Goal: Transaction & Acquisition: Obtain resource

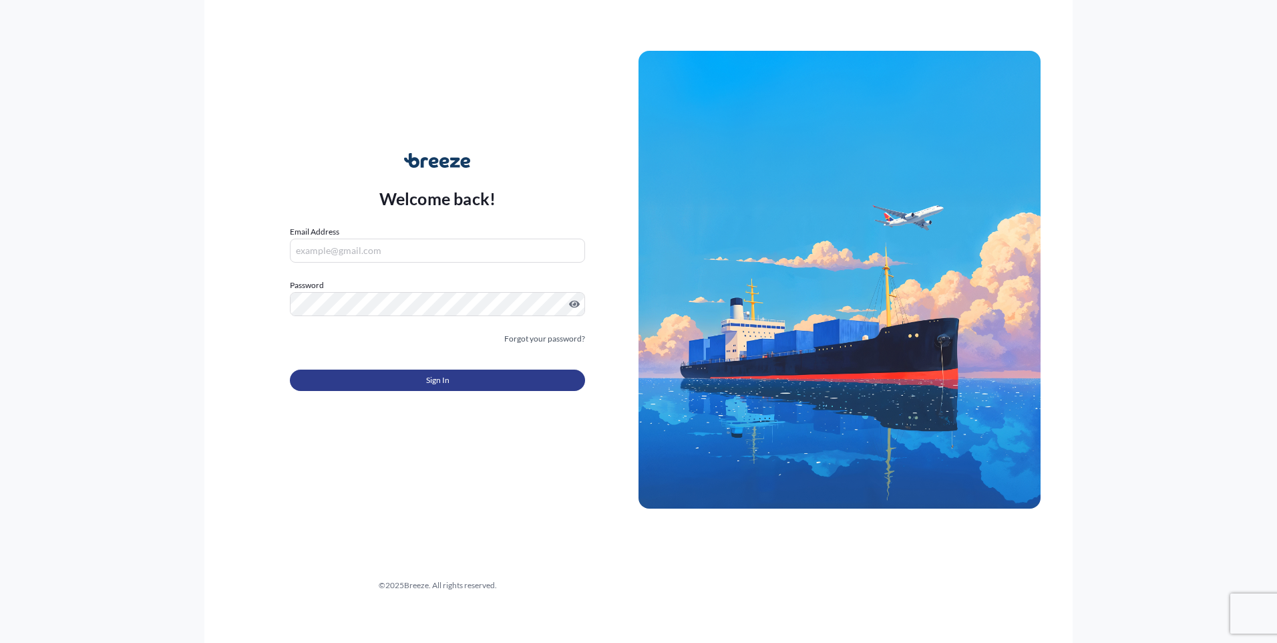
type input "[EMAIL_ADDRESS][DOMAIN_NAME]"
click at [402, 384] on button "Sign In" at bounding box center [437, 379] width 295 height 21
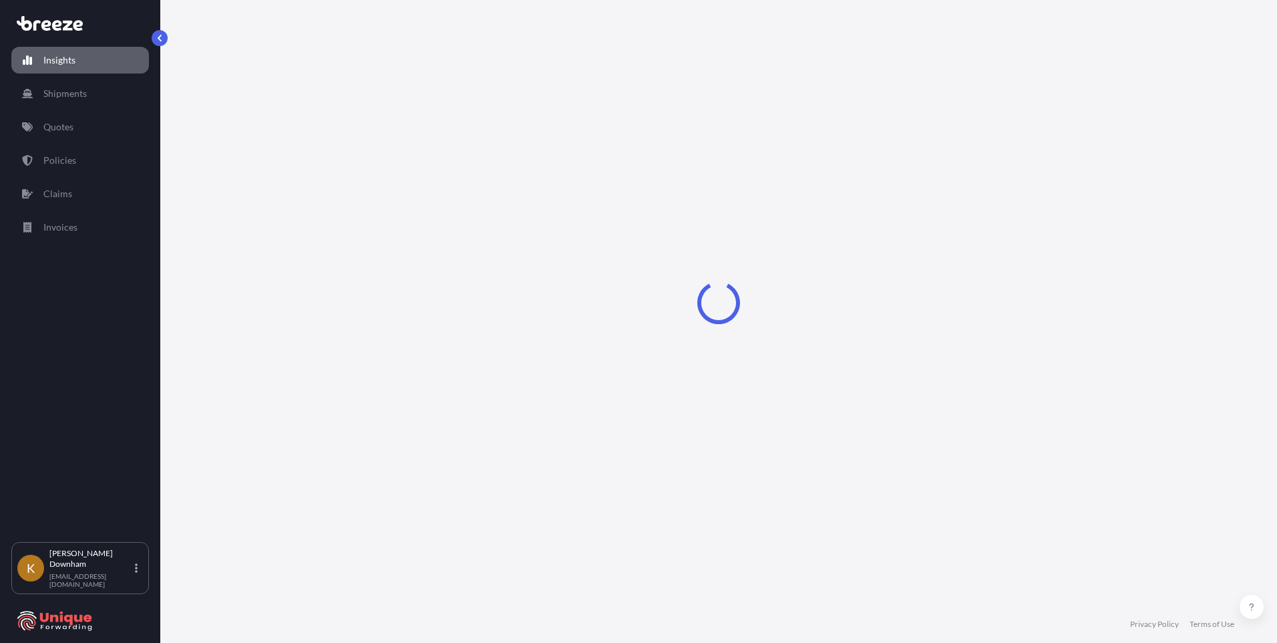
select select "2025"
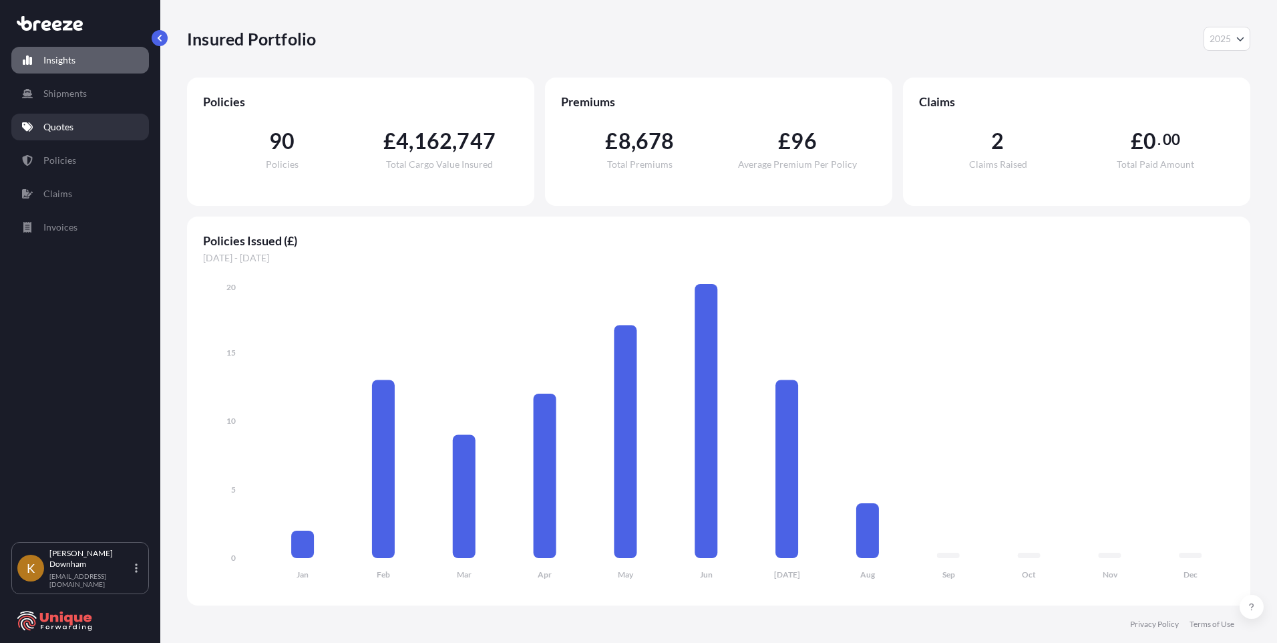
click at [84, 129] on link "Quotes" at bounding box center [80, 127] width 138 height 27
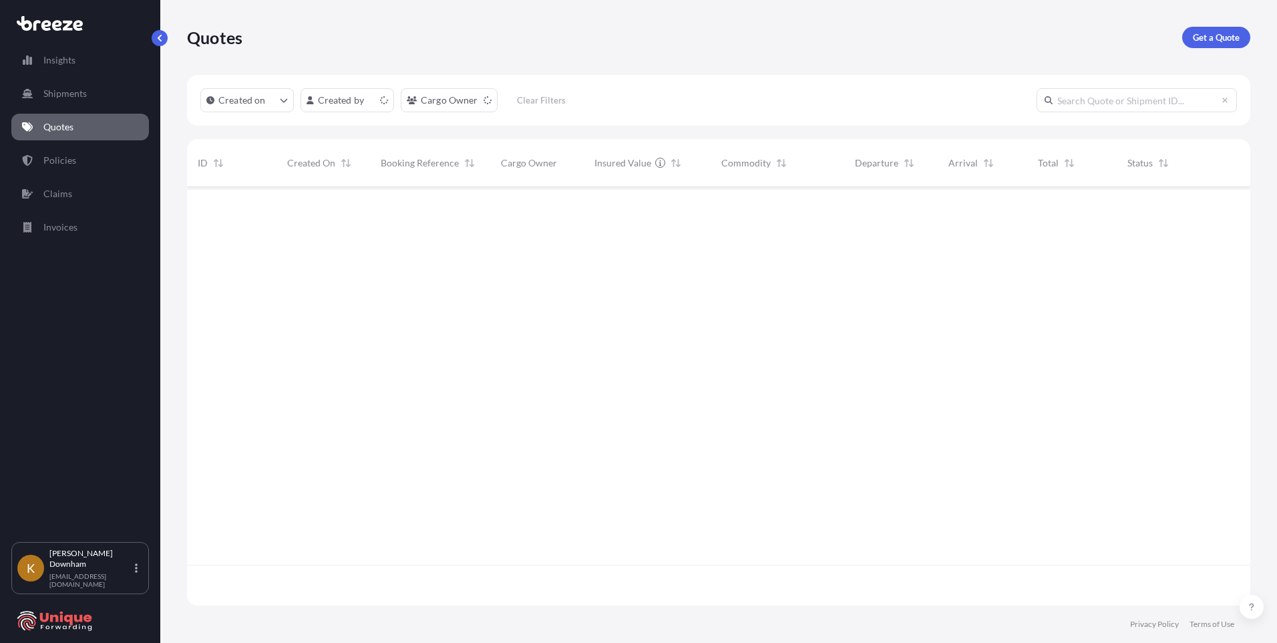
scroll to position [416, 1054]
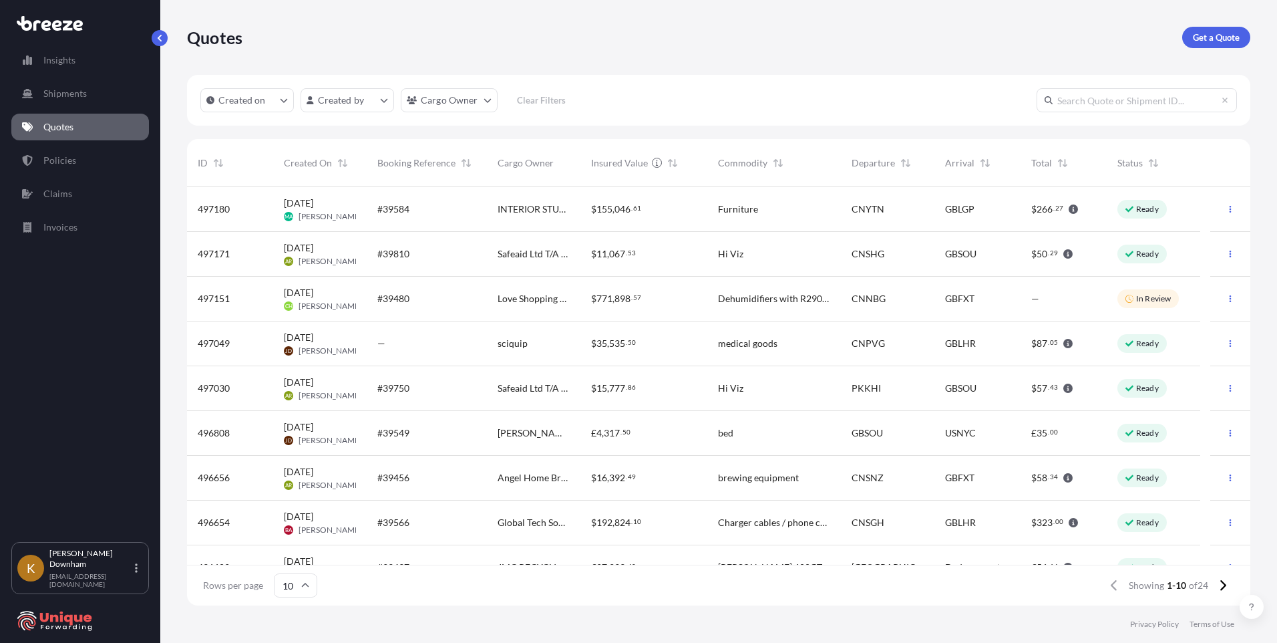
click at [253, 50] on div "Quotes Get a Quote" at bounding box center [719, 37] width 1064 height 75
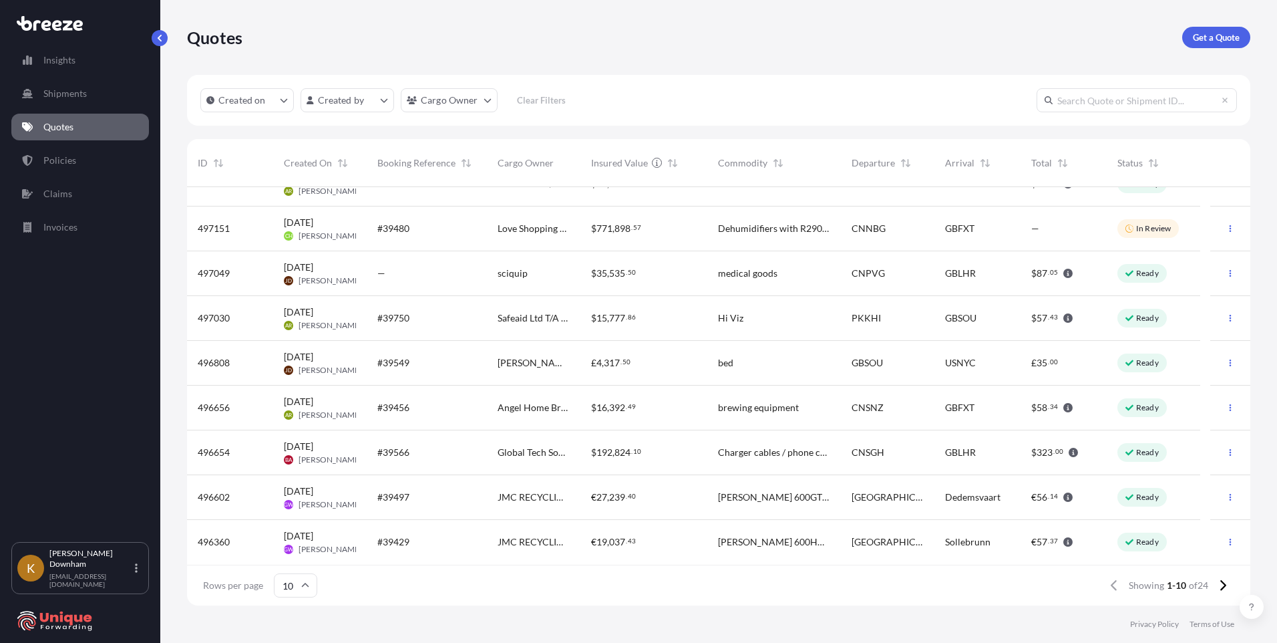
scroll to position [0, 0]
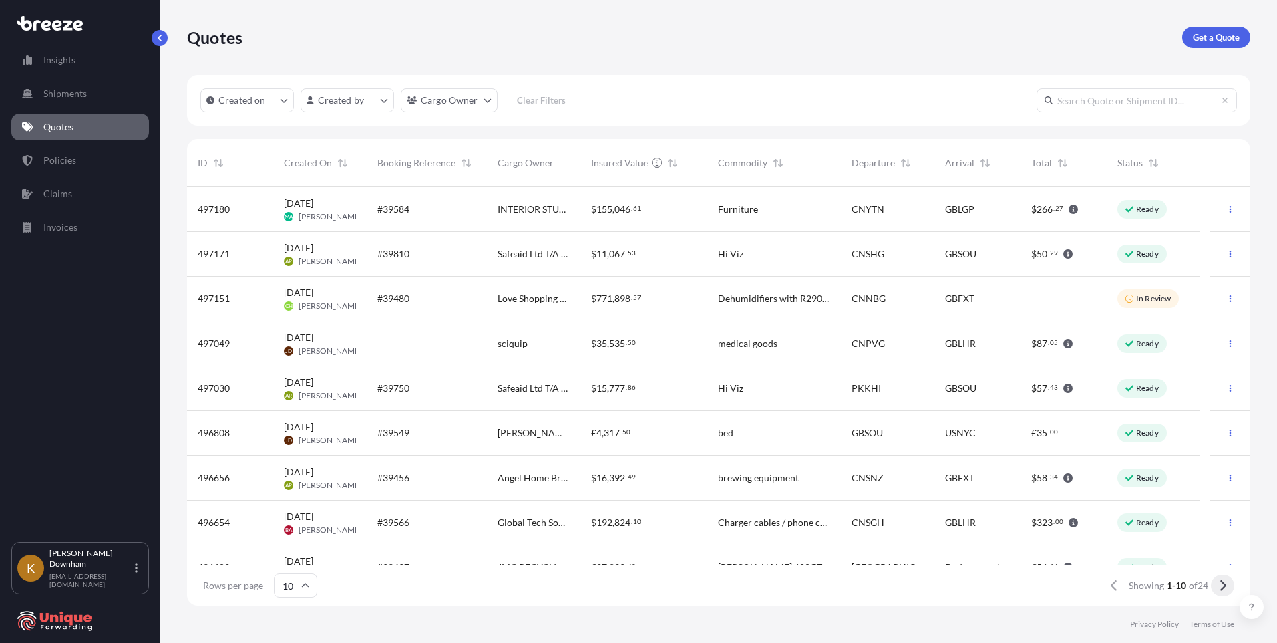
click at [1220, 590] on icon at bounding box center [1222, 585] width 7 height 12
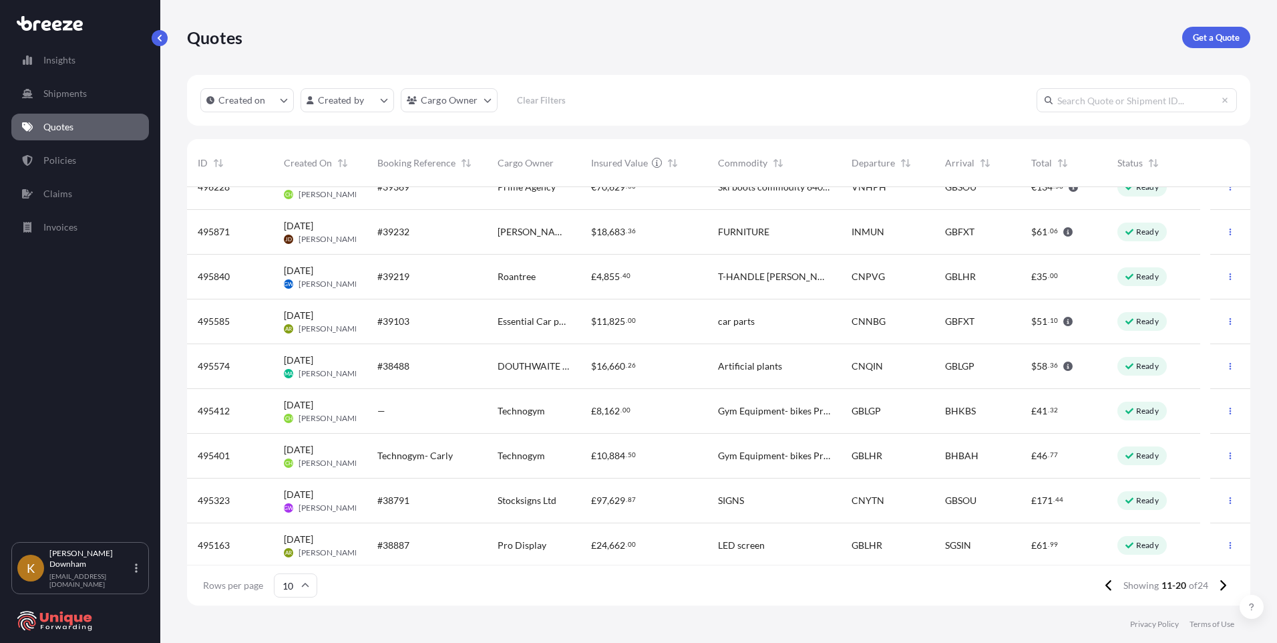
scroll to position [70, 0]
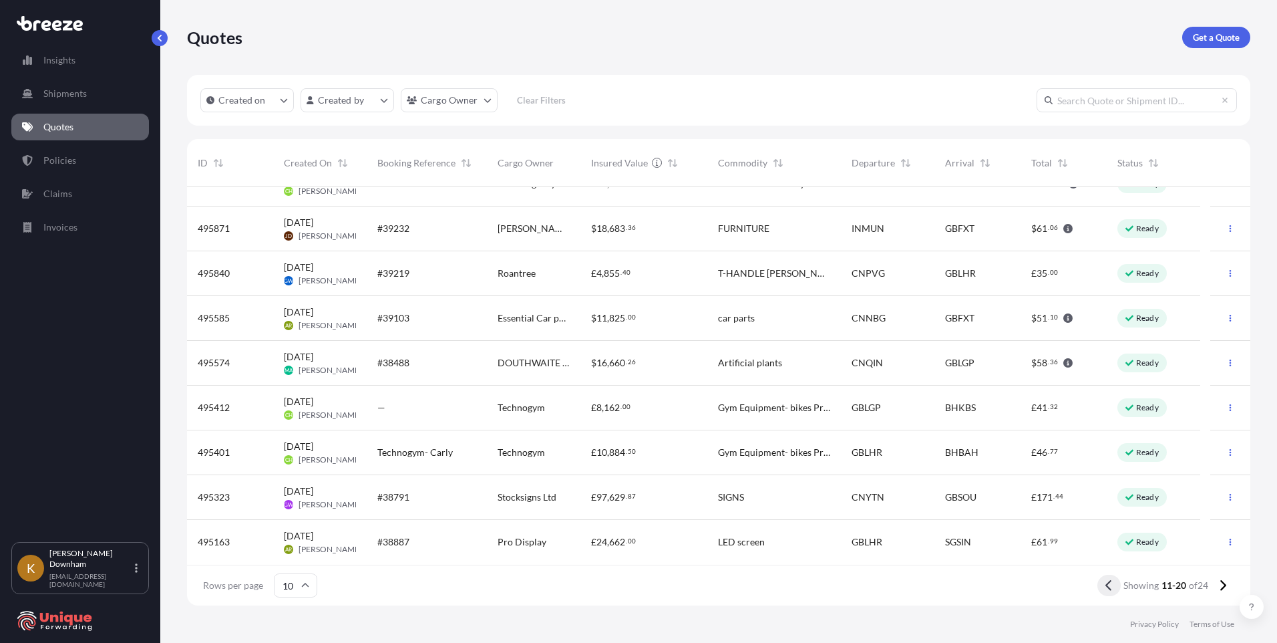
click at [1108, 590] on icon at bounding box center [1109, 585] width 7 height 12
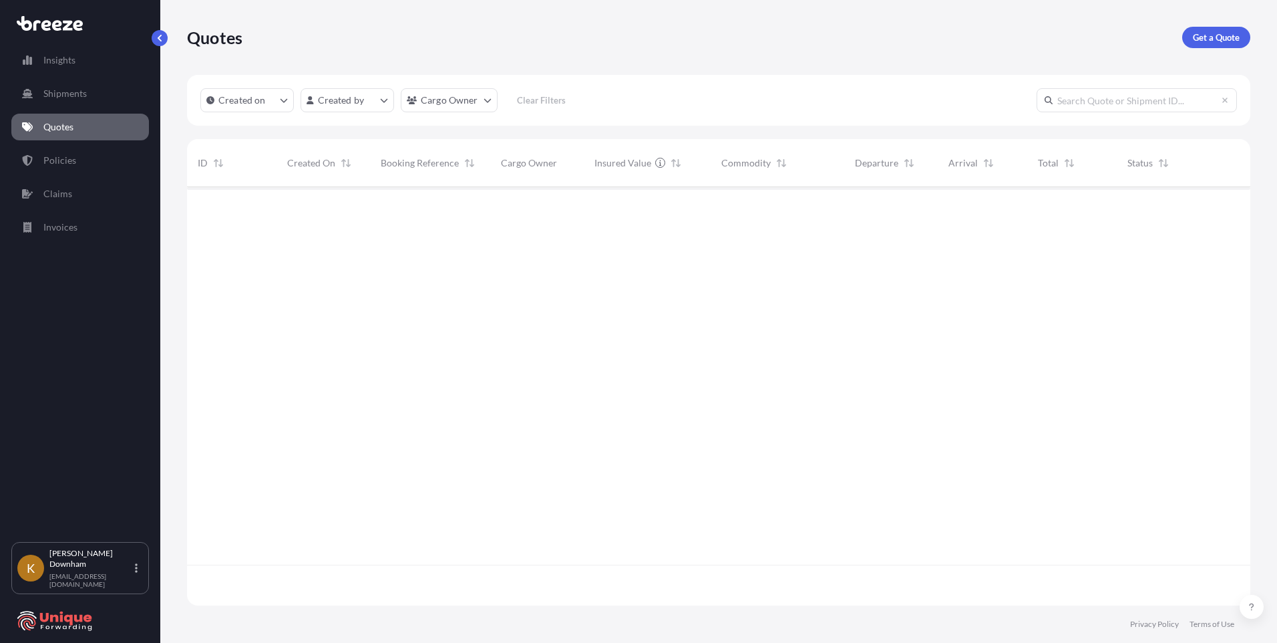
scroll to position [0, 0]
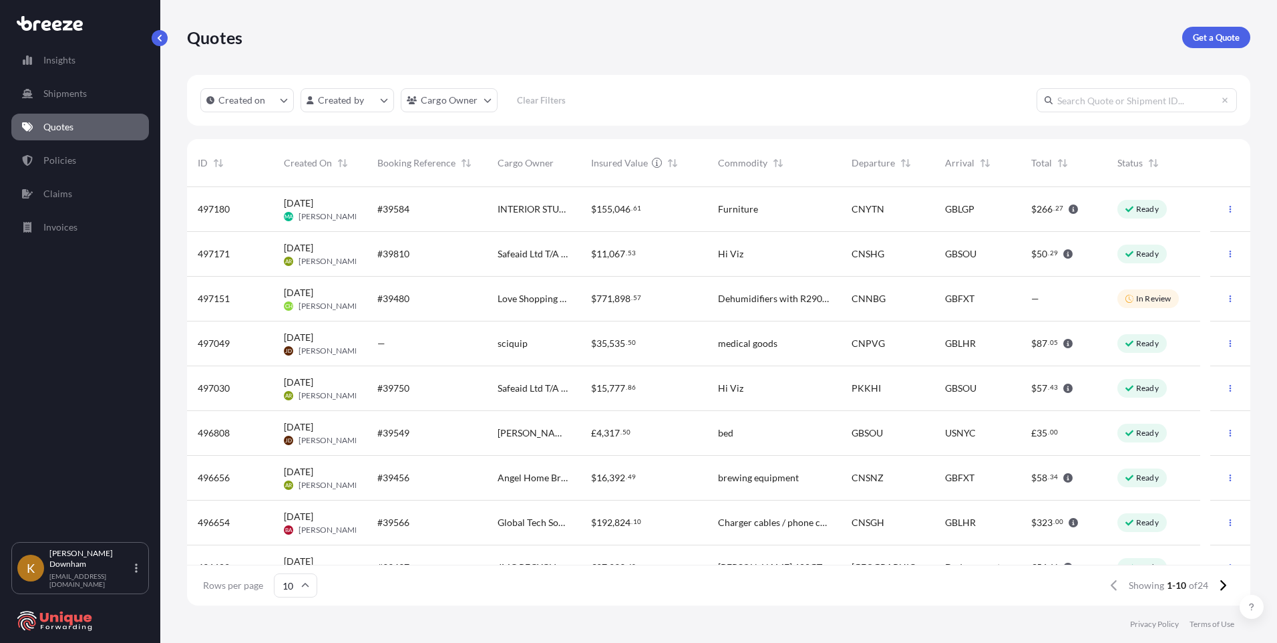
click at [388, 128] on div "Created on Created by Cargo Owner Clear Filters ID Created On Booking Reference…" at bounding box center [719, 340] width 1064 height 530
click at [434, 231] on div "#39584" at bounding box center [427, 209] width 120 height 45
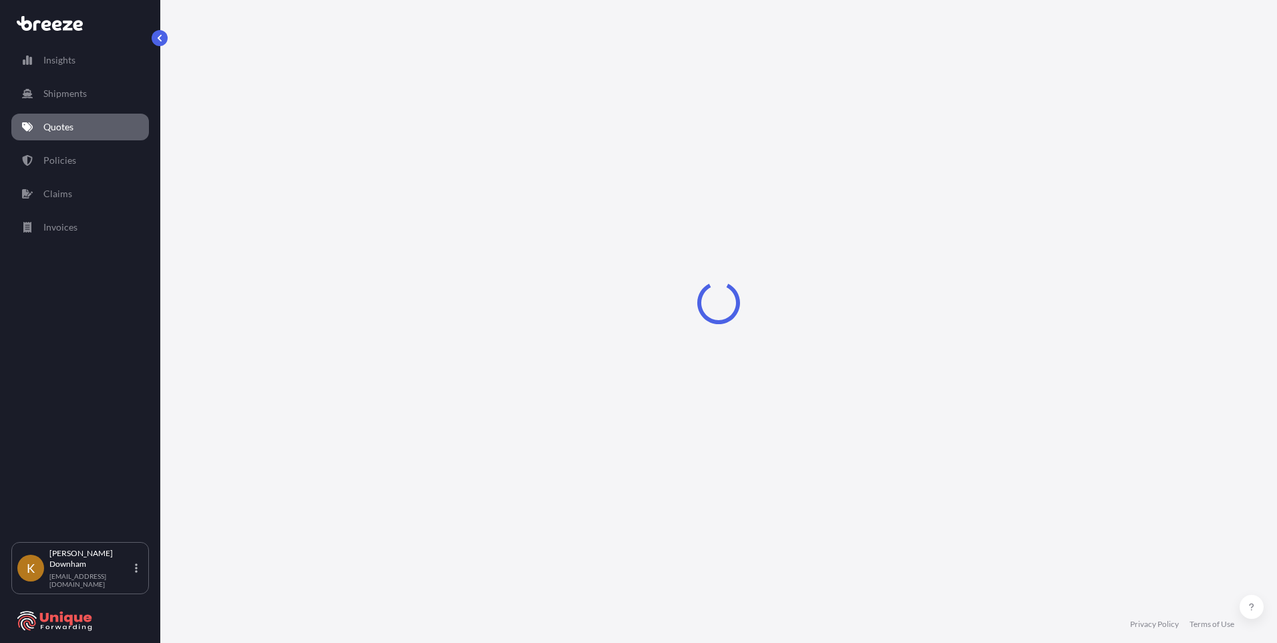
select select "Road"
select select "Sea"
select select "Road"
select select "2"
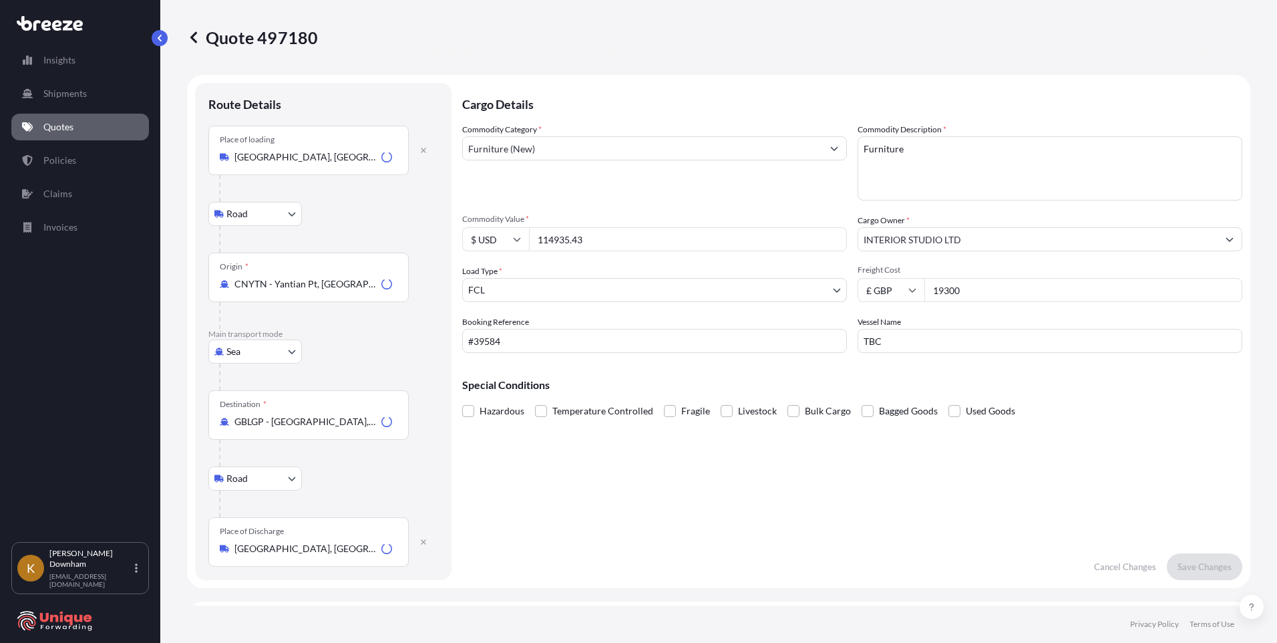
scroll to position [534, 0]
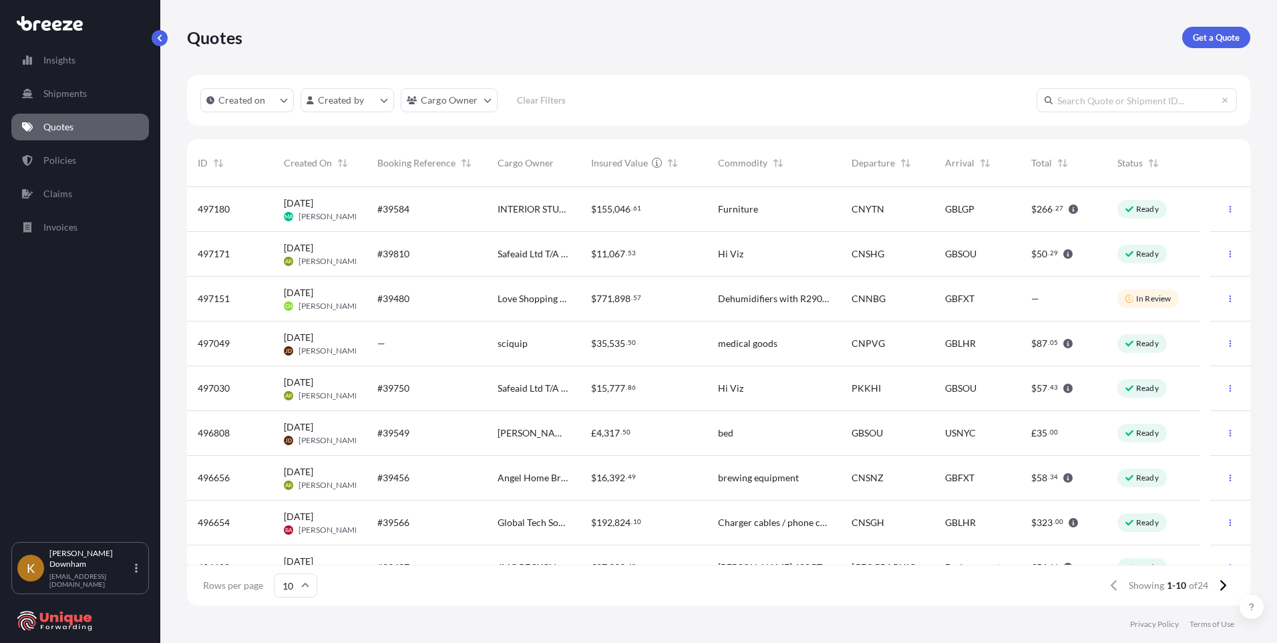
click at [386, 128] on div "Created on Created by Cargo Owner Clear Filters ID Created On Booking Reference…" at bounding box center [719, 340] width 1064 height 530
click at [87, 158] on link "Policies" at bounding box center [80, 160] width 138 height 27
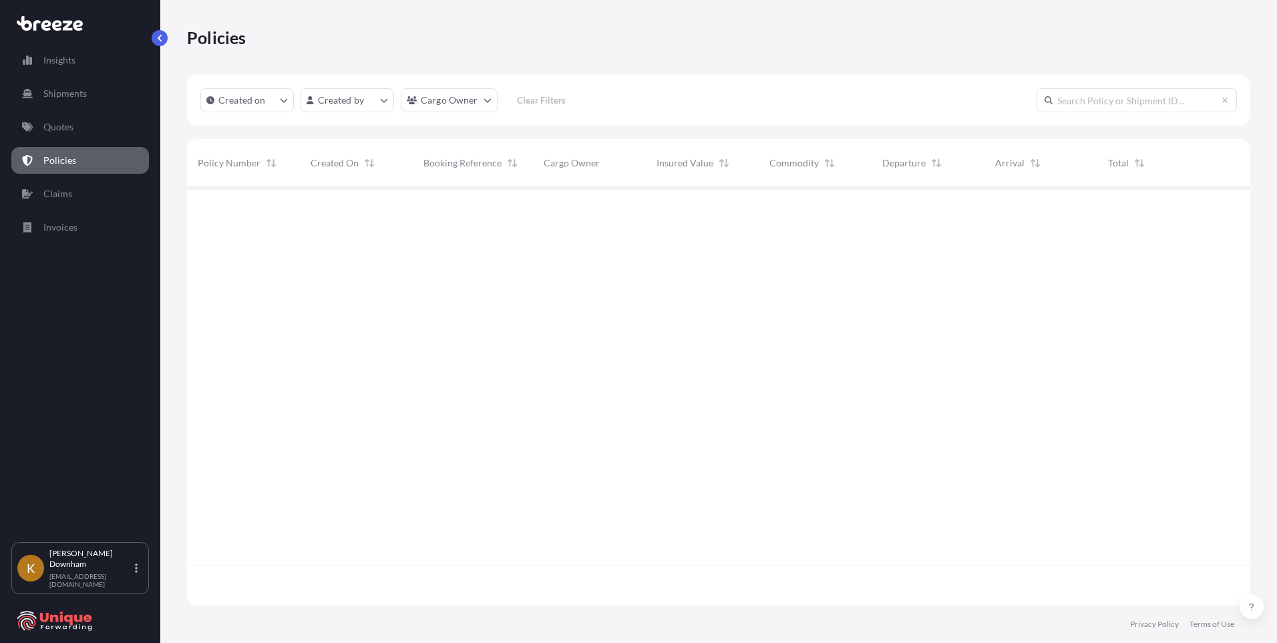
scroll to position [416, 1054]
click at [69, 132] on p "Quotes" at bounding box center [58, 126] width 30 height 13
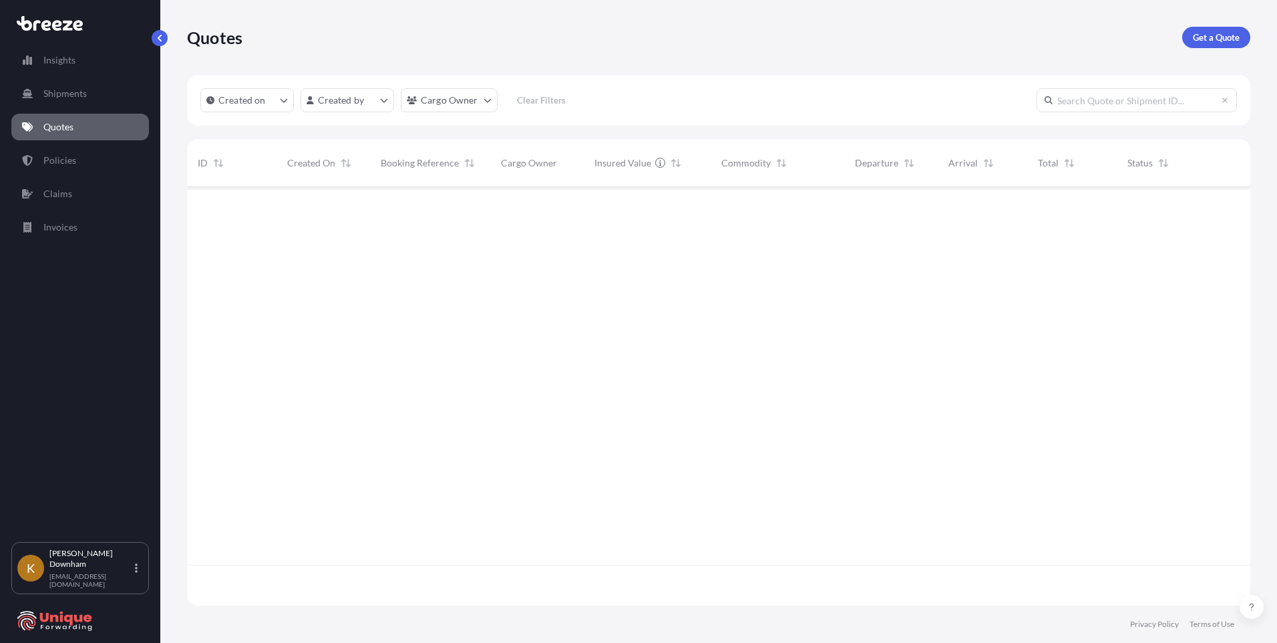
scroll to position [416, 1054]
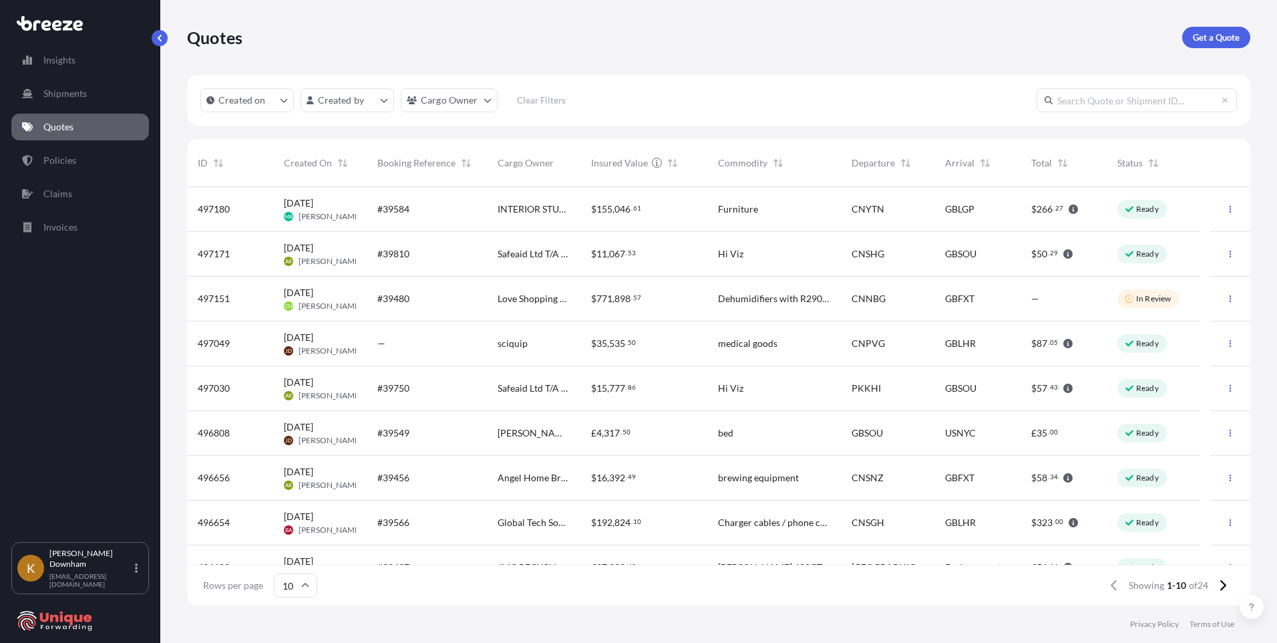
click at [1144, 110] on input "text" at bounding box center [1137, 100] width 200 height 24
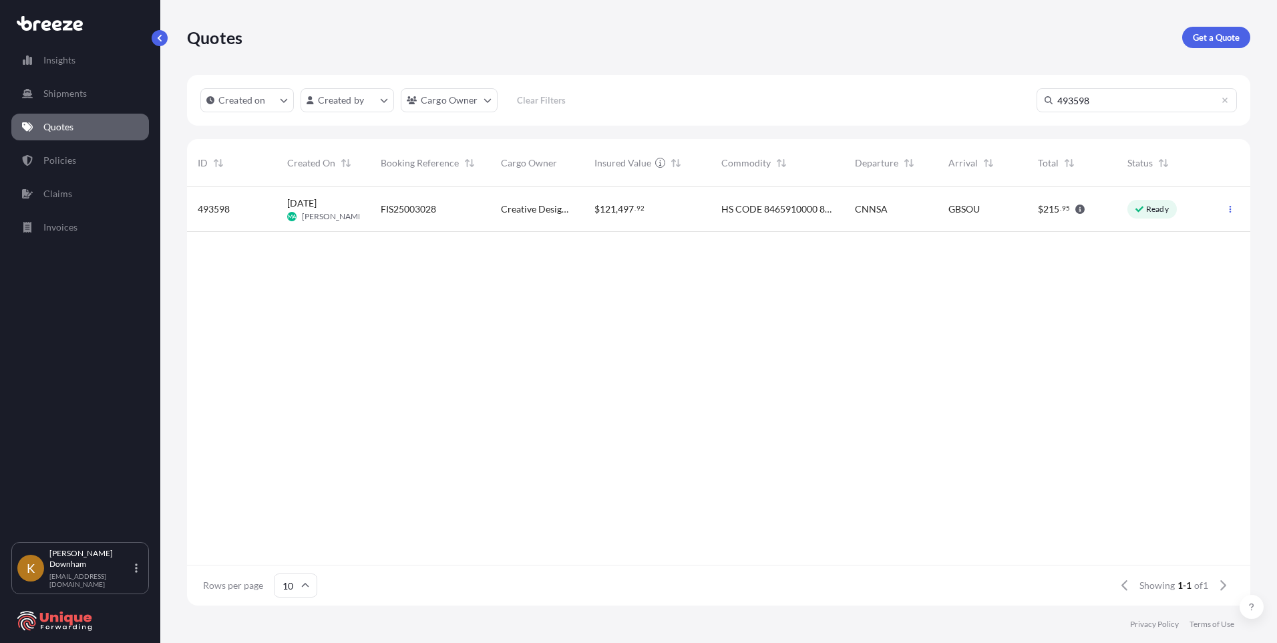
type input "493598"
click at [412, 202] on span "FIS25003028" at bounding box center [408, 208] width 55 height 13
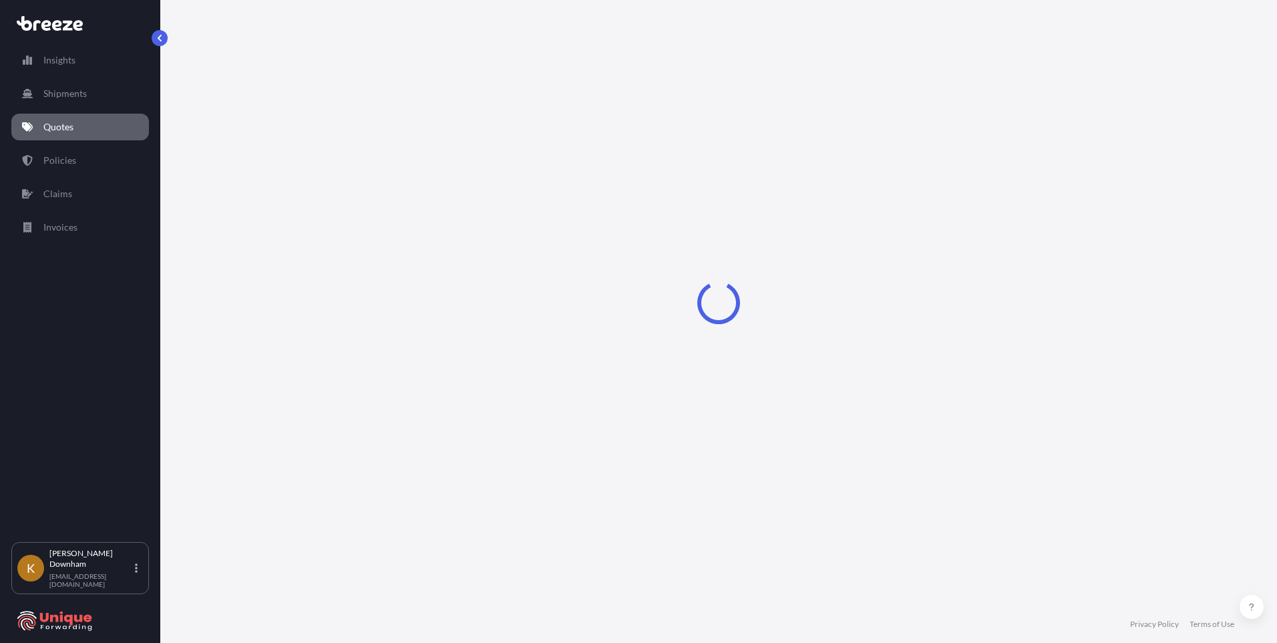
select select "Road"
select select "Sea"
select select "Road"
select select "2"
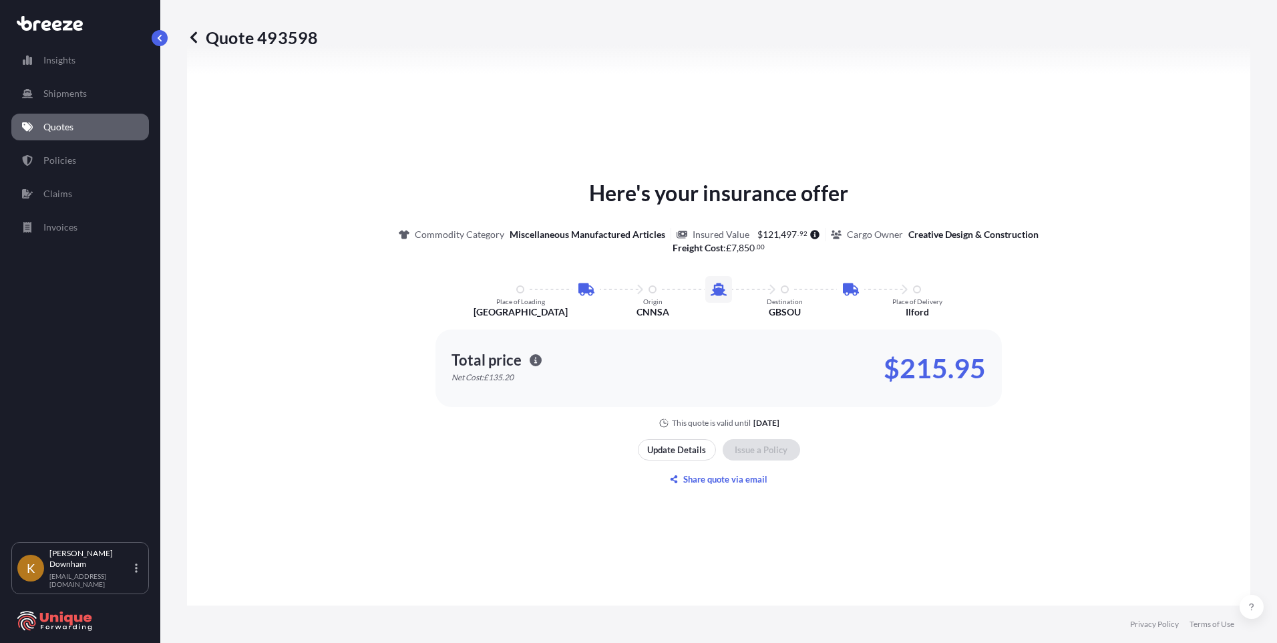
scroll to position [1784, 0]
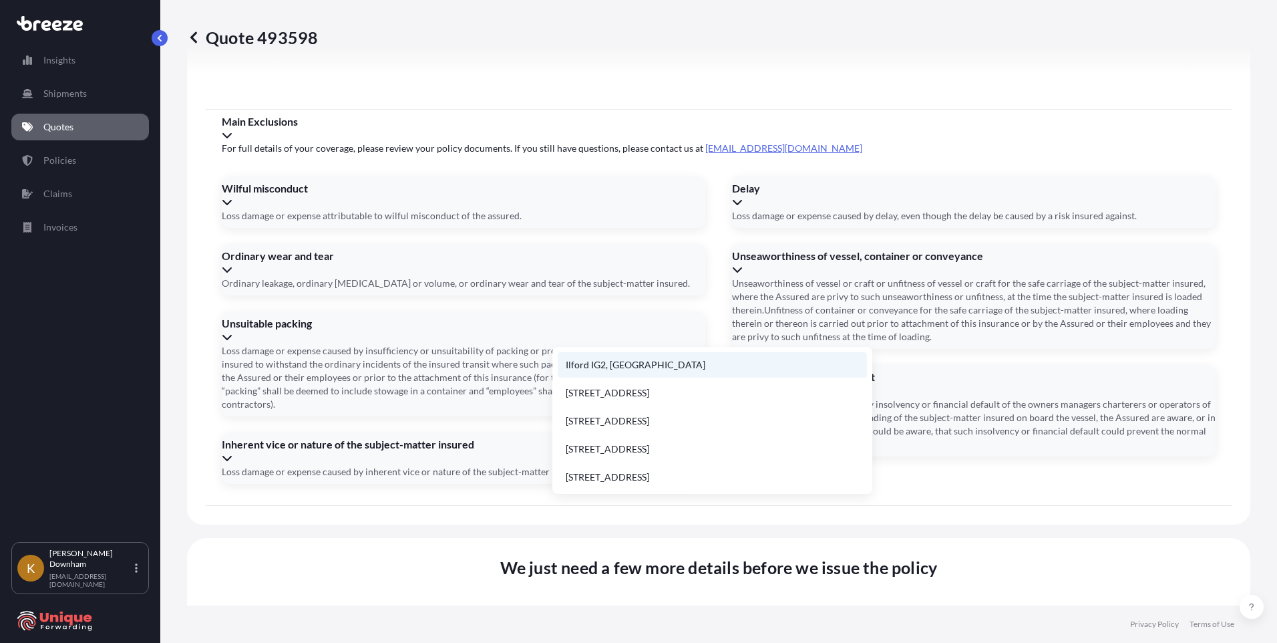
click at [619, 366] on li "Ilford IG2, [GEOGRAPHIC_DATA]" at bounding box center [712, 364] width 309 height 25
type input "Ilford IG2, [GEOGRAPHIC_DATA]"
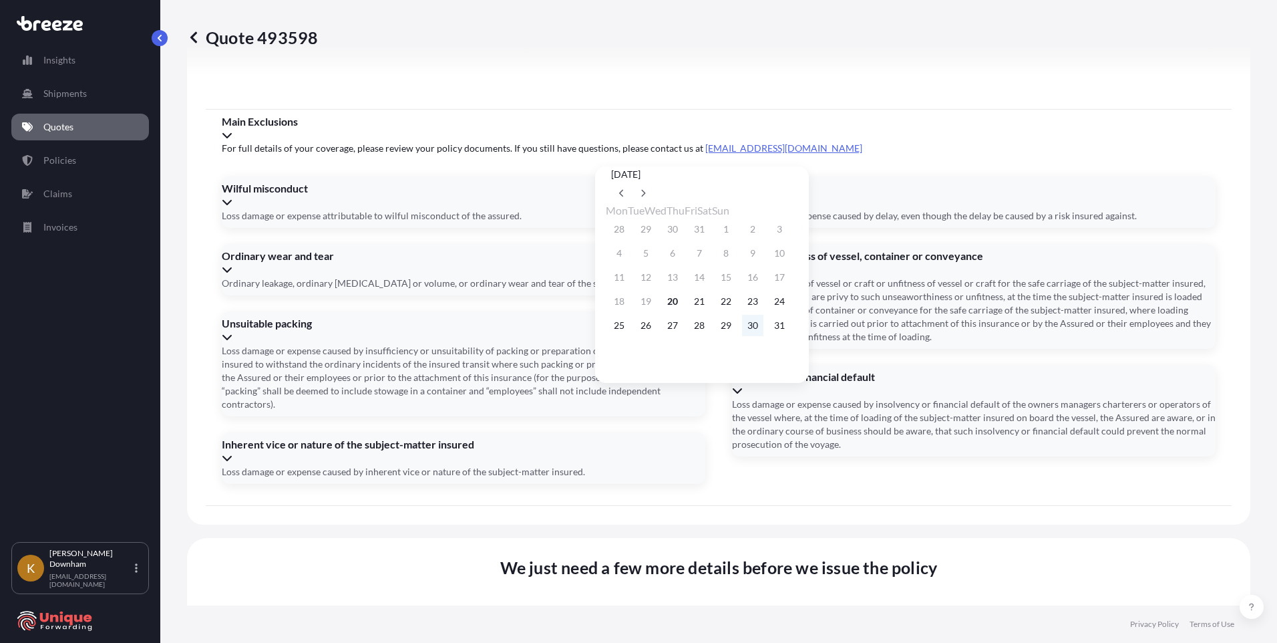
click at [764, 333] on button "30" at bounding box center [752, 325] width 21 height 21
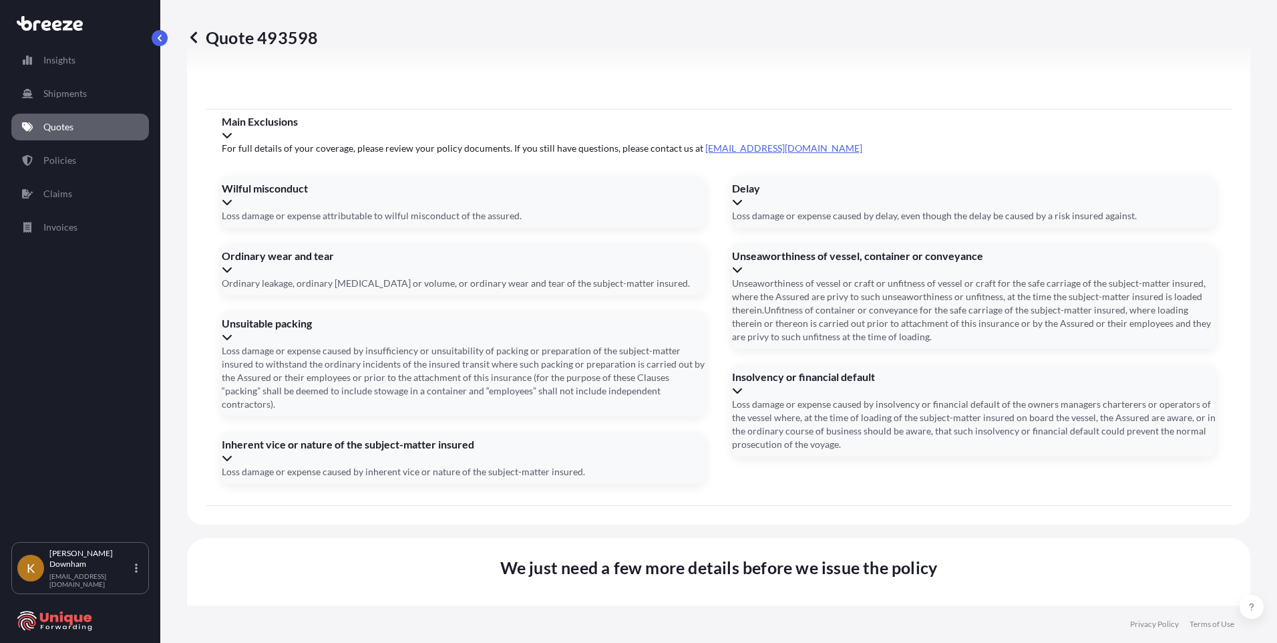
type input "[DATE]"
paste input "MOTU0630350"
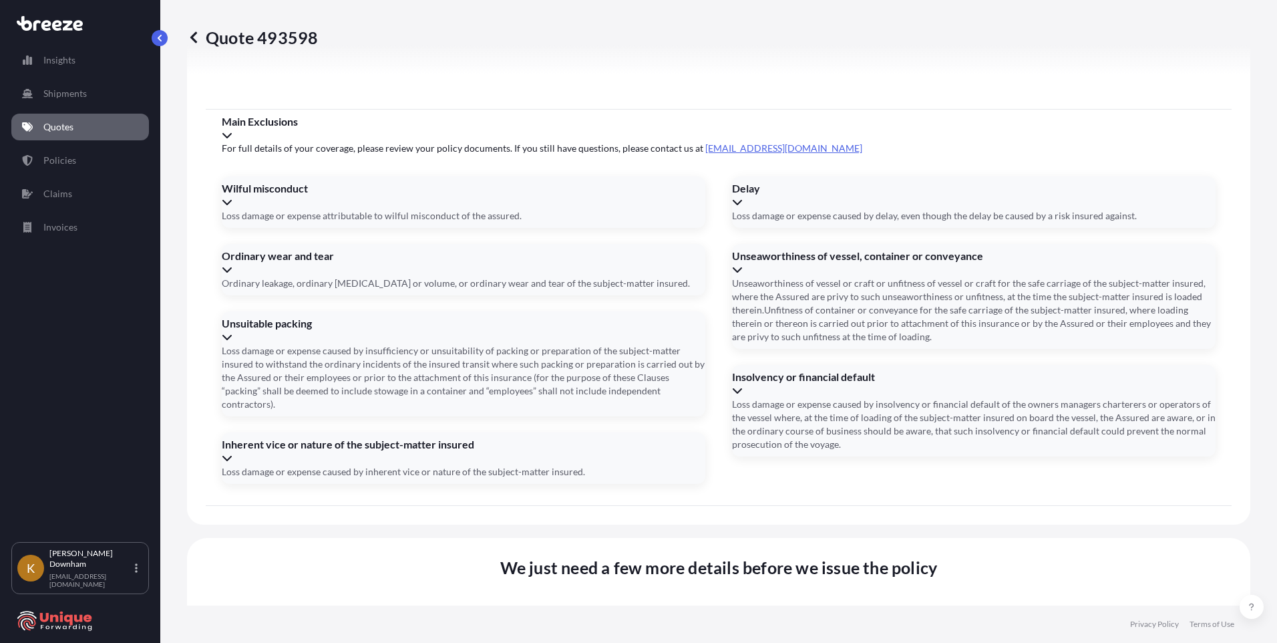
paste input "ONEU0367203"
type input "MOTU0630350, ONEU0367203"
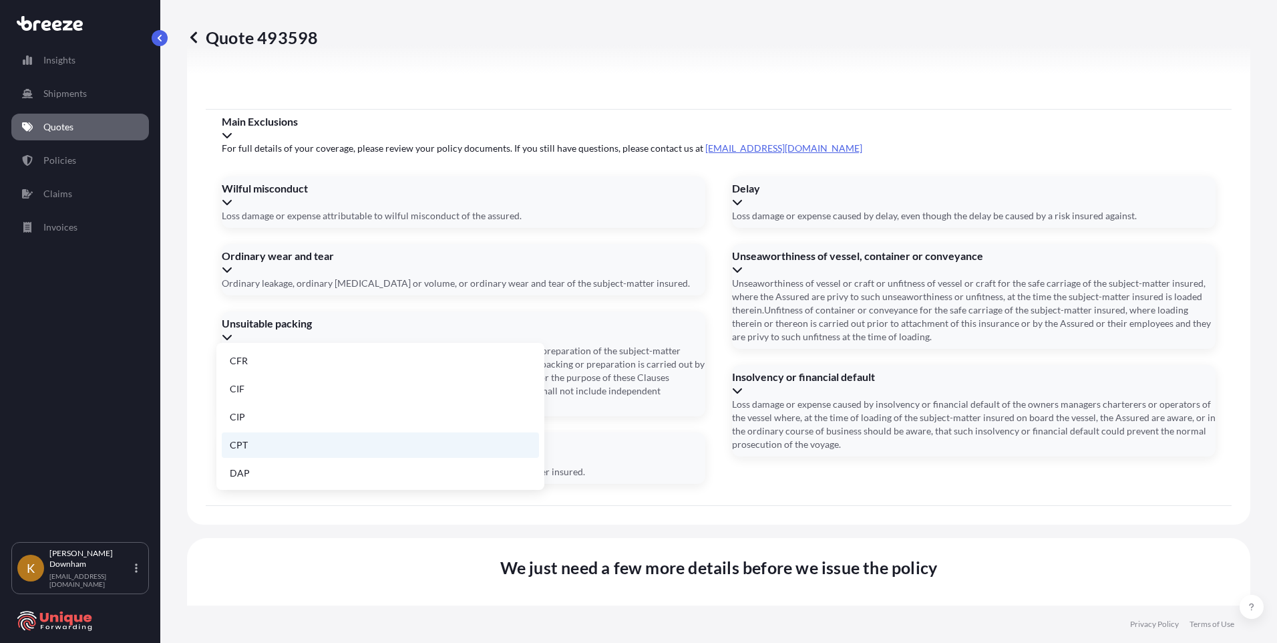
scroll to position [134, 0]
click at [287, 422] on li "EXW" at bounding box center [380, 423] width 317 height 25
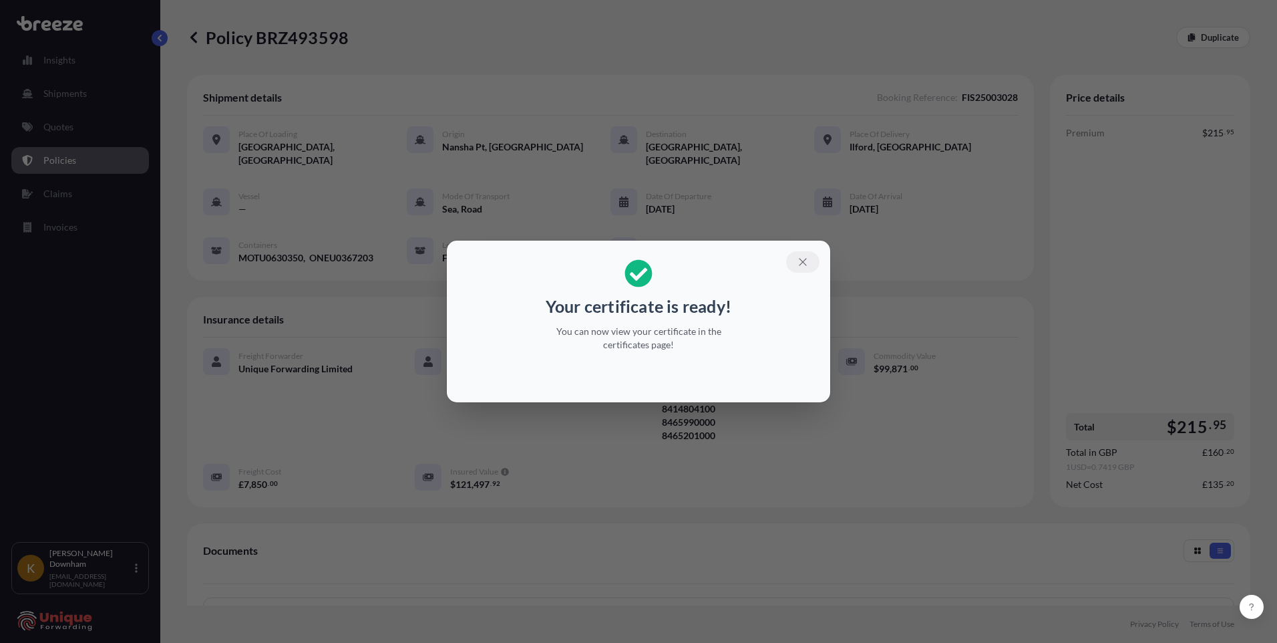
click at [808, 263] on icon "button" at bounding box center [803, 262] width 12 height 12
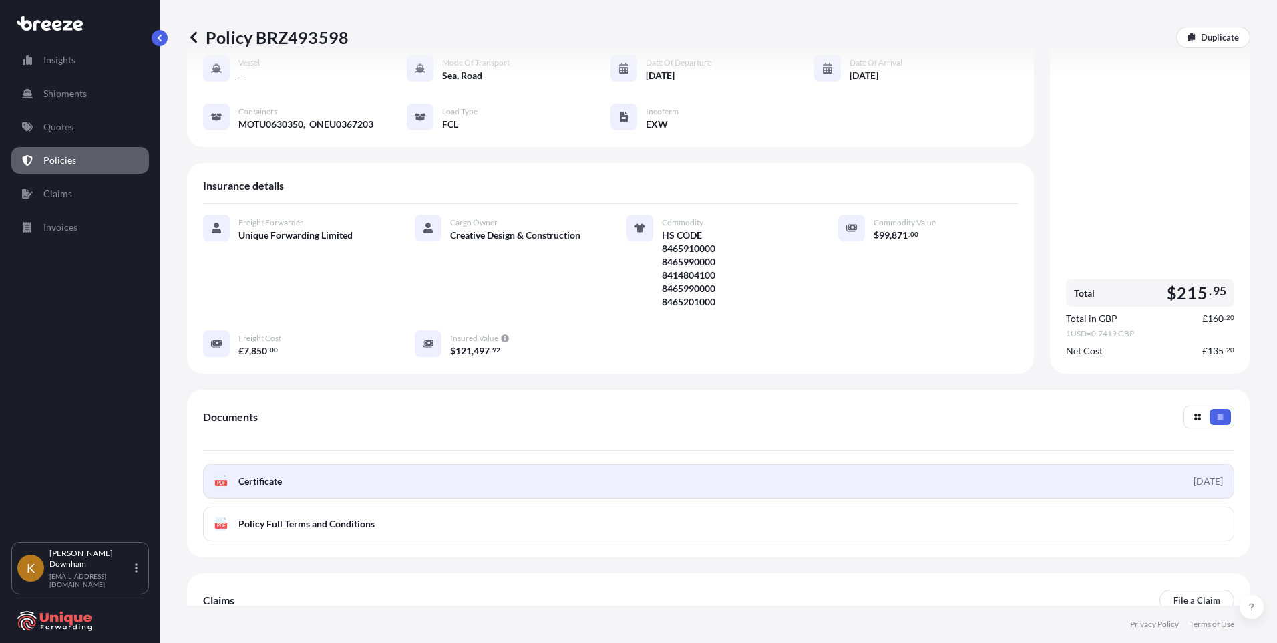
scroll to position [214, 0]
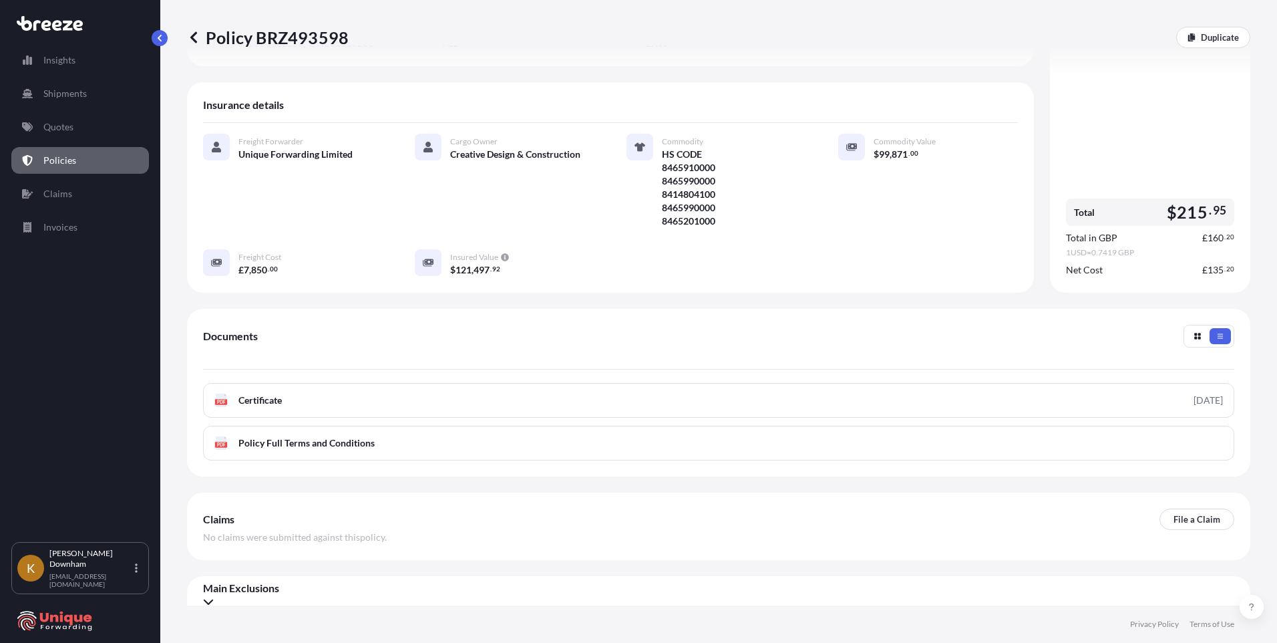
click at [301, 325] on div "Documents" at bounding box center [719, 347] width 1032 height 45
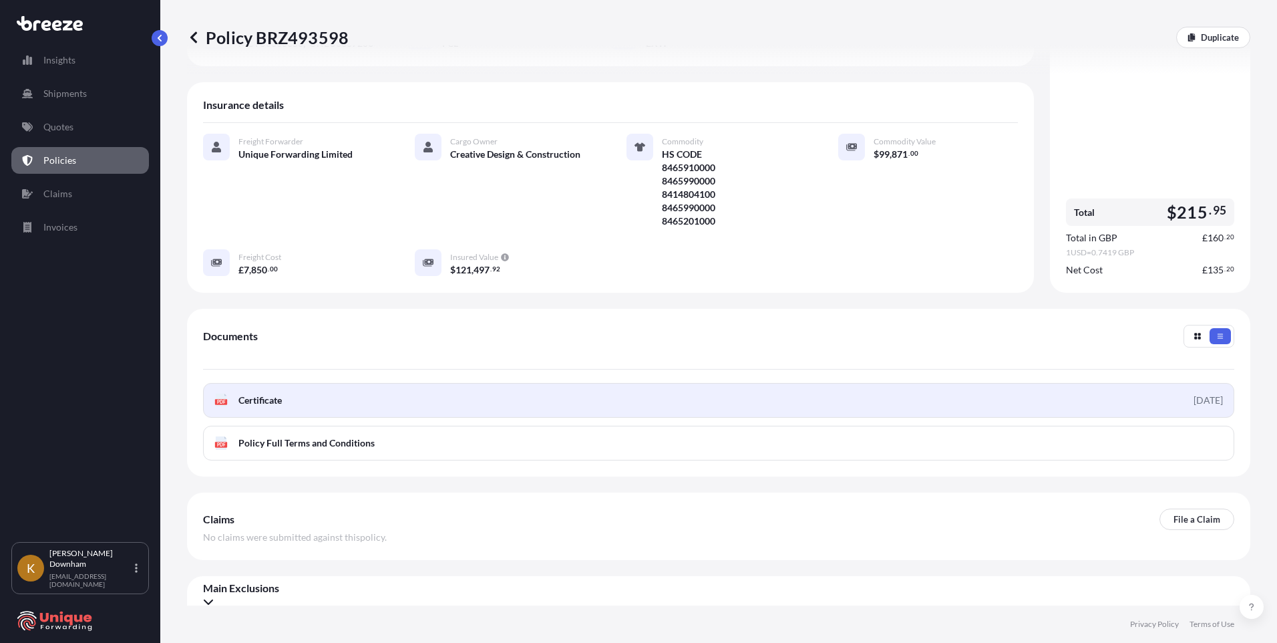
click at [720, 394] on link "PDF Certificate [DATE]" at bounding box center [719, 400] width 1032 height 35
